Goal: Information Seeking & Learning: Learn about a topic

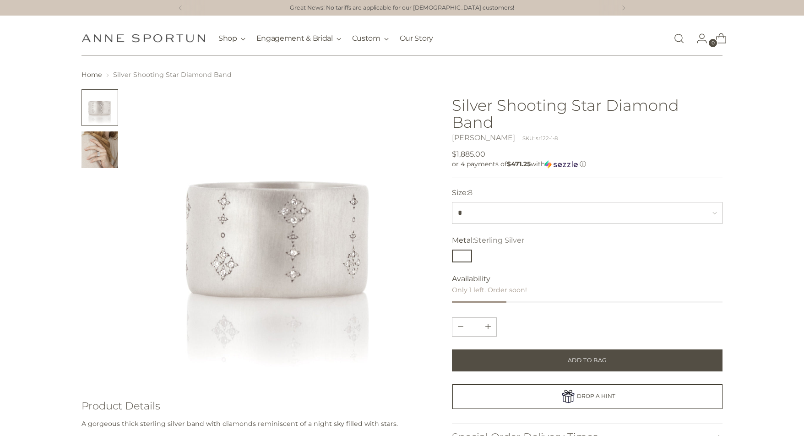
click at [90, 148] on img "Change image to image 2" at bounding box center [100, 149] width 37 height 37
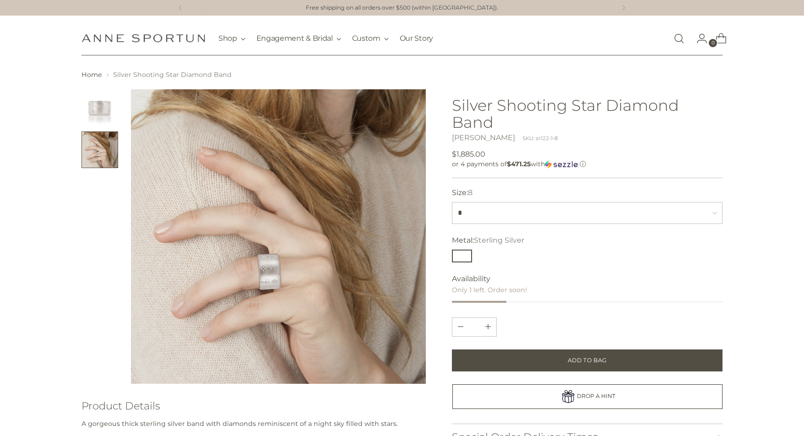
click at [274, 294] on img at bounding box center [278, 236] width 295 height 295
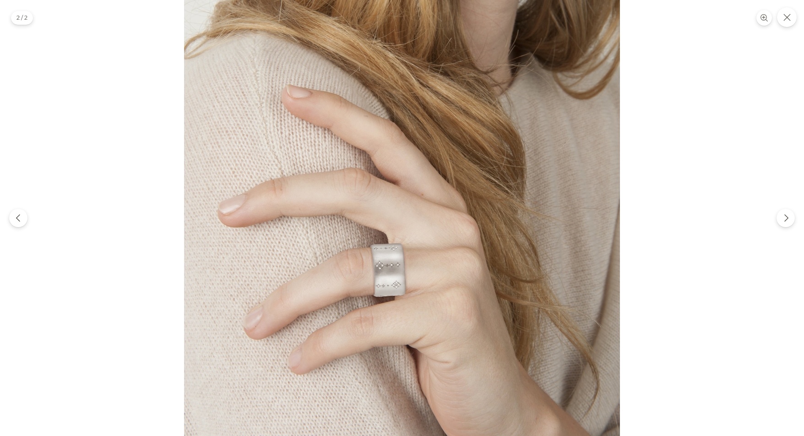
click at [373, 288] on img at bounding box center [402, 218] width 436 height 436
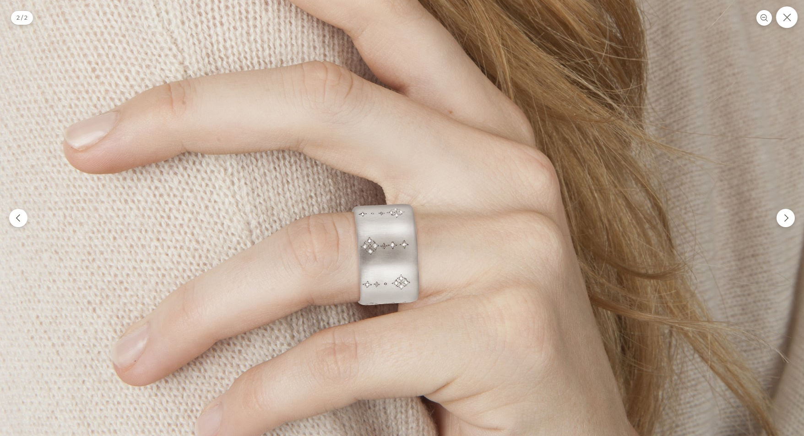
click at [791, 23] on button "Close" at bounding box center [787, 17] width 22 height 22
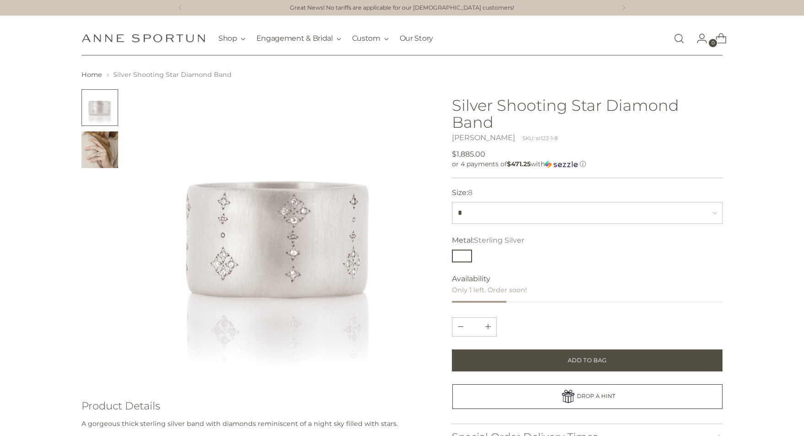
click at [93, 149] on img "Change image to image 2" at bounding box center [100, 149] width 37 height 37
